Goal: Task Accomplishment & Management: Use online tool/utility

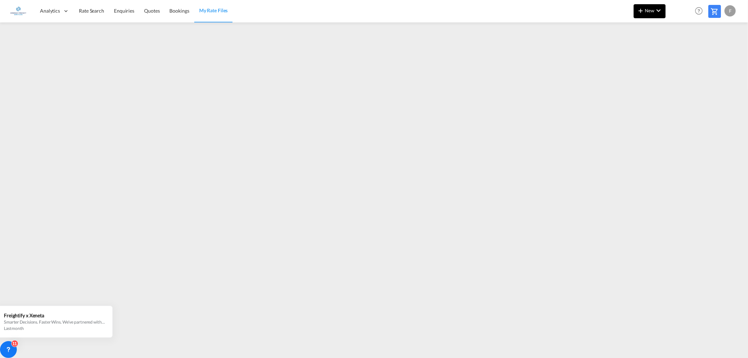
click at [648, 14] on button "New" at bounding box center [650, 11] width 32 height 14
click at [675, 52] on span "Ratesheet" at bounding box center [679, 53] width 8 height 14
click at [656, 7] on md-icon "icon-chevron-down" at bounding box center [658, 10] width 8 height 8
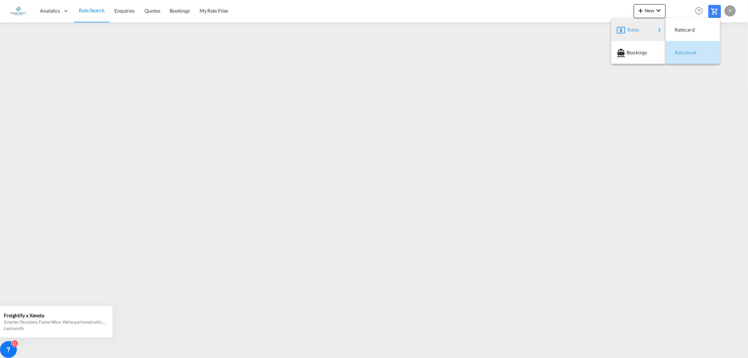
click at [682, 51] on span "Ratesheet" at bounding box center [679, 53] width 8 height 14
